Goal: Information Seeking & Learning: Learn about a topic

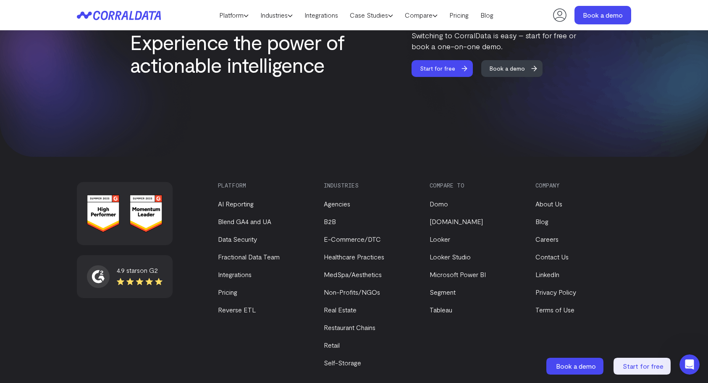
scroll to position [3568, 0]
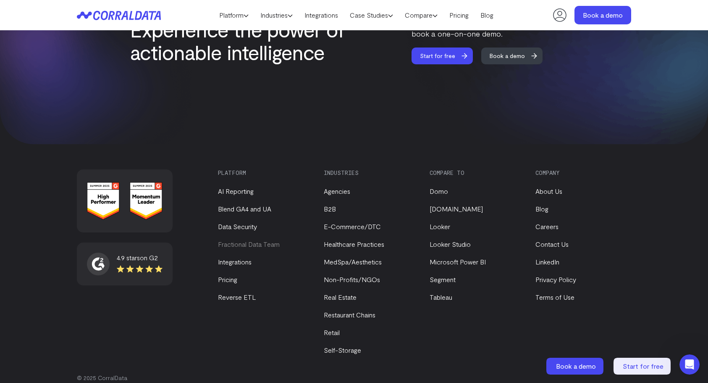
click at [270, 240] on link "Fractional Data Team" at bounding box center [249, 244] width 62 height 8
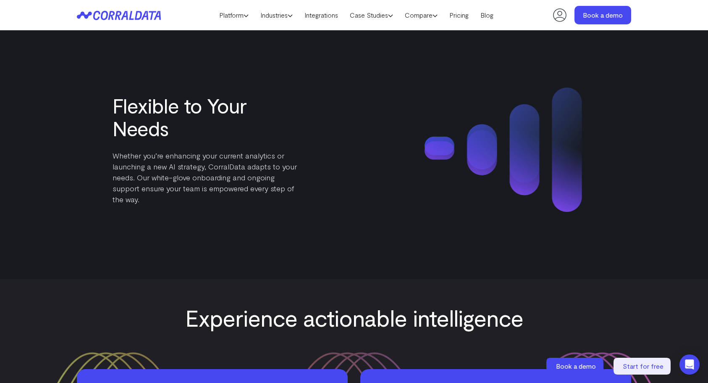
scroll to position [1729, 0]
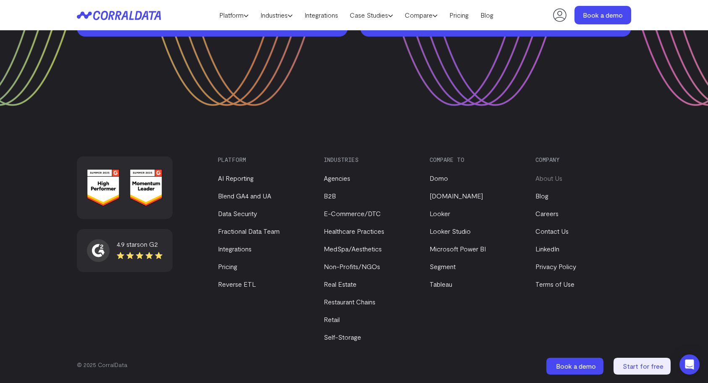
click at [557, 179] on link "About Us" at bounding box center [548, 178] width 27 height 8
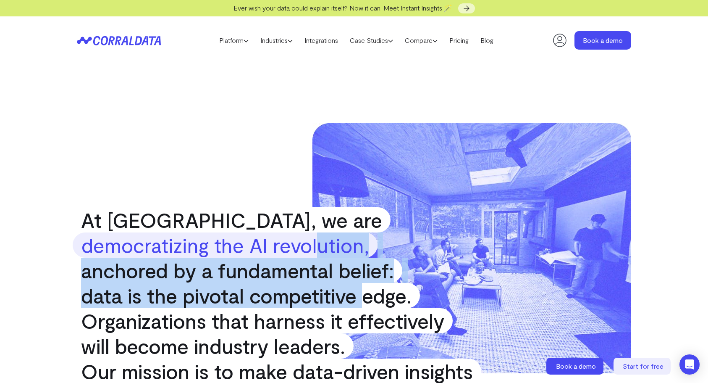
drag, startPoint x: 316, startPoint y: 236, endPoint x: 368, endPoint y: 281, distance: 68.5
click at [369, 282] on p "At CorralData, we are democratizing the AI revolution, anchored by a fundamenta…" at bounding box center [354, 320] width 563 height 227
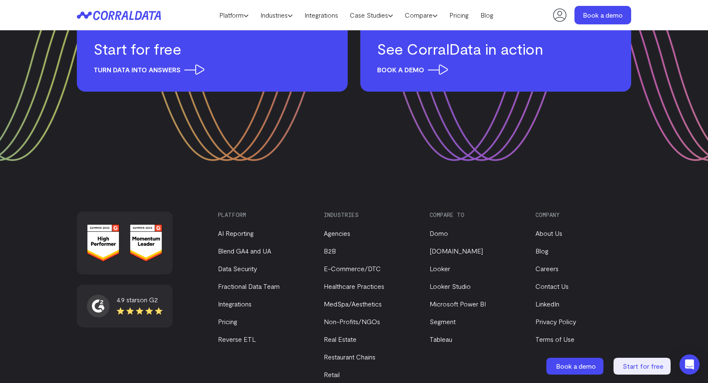
scroll to position [1123, 0]
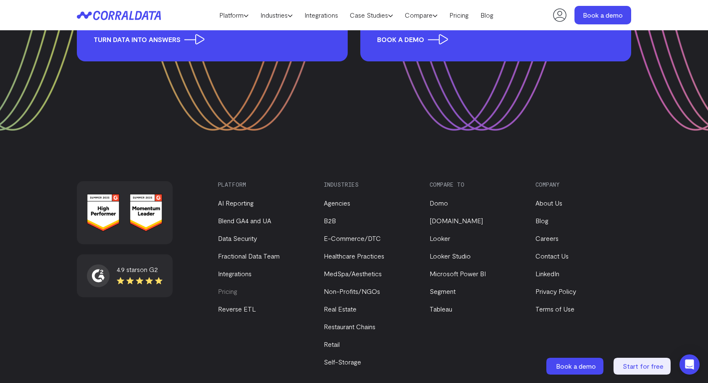
click at [223, 287] on link "Pricing" at bounding box center [227, 291] width 19 height 8
